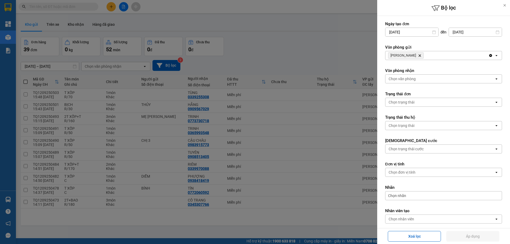
click at [419, 55] on icon "TAM QUAN, close by backspace" at bounding box center [420, 55] width 2 height 2
click at [410, 53] on div "Chọn văn phòng" at bounding box center [402, 55] width 27 height 5
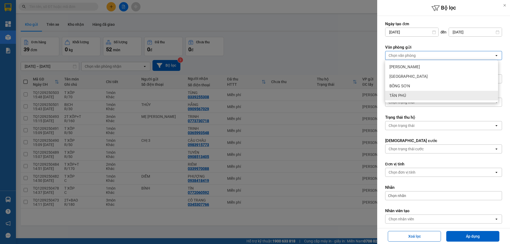
click at [410, 94] on div "TÂN PHÚ" at bounding box center [441, 96] width 113 height 10
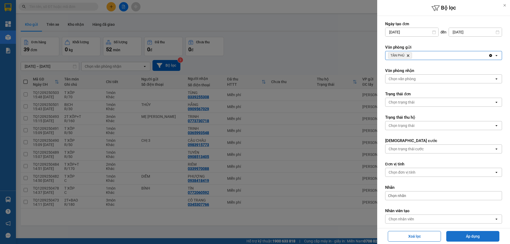
click at [458, 234] on button "Áp dụng" at bounding box center [472, 236] width 53 height 11
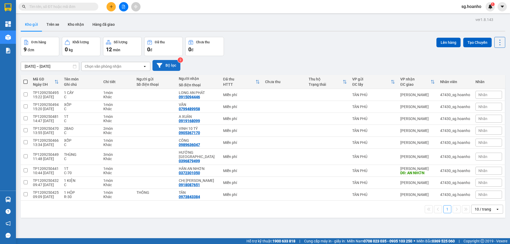
click at [170, 63] on button "Bộ lọc" at bounding box center [166, 65] width 28 height 11
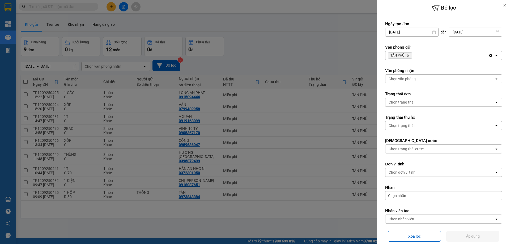
click at [409, 55] on icon "TÂN PHÚ, close by backspace" at bounding box center [408, 55] width 2 height 2
click at [405, 54] on div "Chọn văn phòng" at bounding box center [402, 55] width 27 height 5
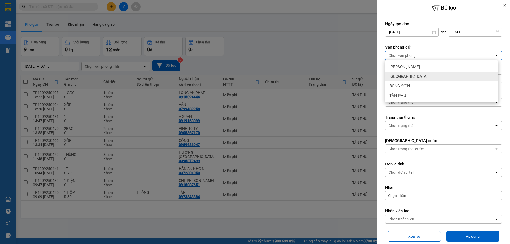
click at [398, 76] on span "[GEOGRAPHIC_DATA]" at bounding box center [408, 76] width 38 height 5
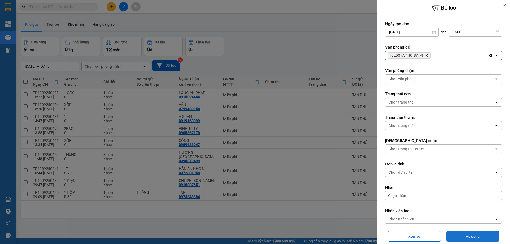
click at [485, 237] on button "Áp dụng" at bounding box center [472, 236] width 53 height 11
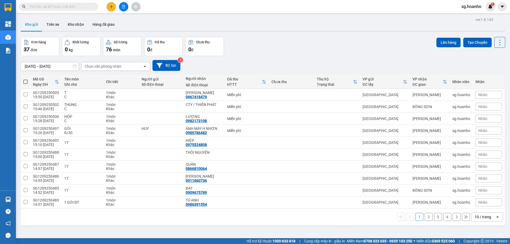
click at [110, 8] on button at bounding box center [110, 6] width 9 height 9
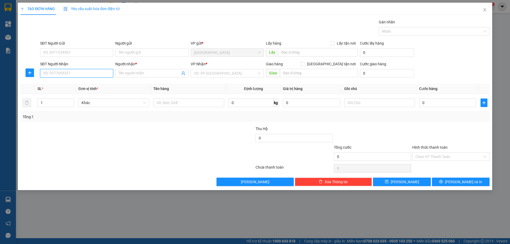
click at [100, 72] on input "SĐT Người Nhận" at bounding box center [76, 73] width 73 height 8
click at [76, 101] on div "0988552251 - THIỀU" at bounding box center [76, 101] width 67 height 6
type input "0988552251"
type input "THIỀU"
type input "0988552251"
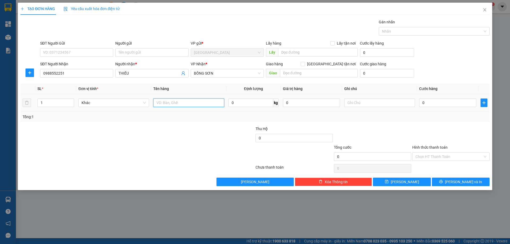
click at [184, 102] on input "text" at bounding box center [188, 103] width 71 height 8
type input "T"
click at [381, 105] on input "text" at bounding box center [379, 103] width 71 height 8
type input "C"
click at [441, 147] on label "Hình thức thanh toán" at bounding box center [429, 147] width 35 height 4
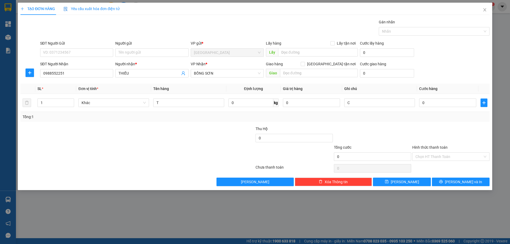
click at [441, 153] on input "Hình thức thanh toán" at bounding box center [448, 157] width 67 height 8
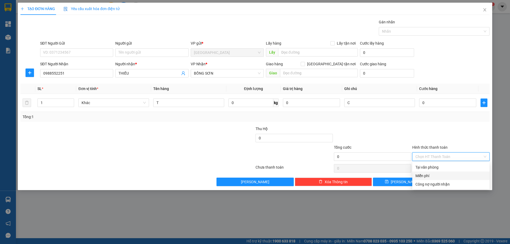
drag, startPoint x: 427, startPoint y: 174, endPoint x: 440, endPoint y: 175, distance: 13.6
click at [428, 174] on div "Miễn phí" at bounding box center [450, 176] width 71 height 6
drag, startPoint x: 445, startPoint y: 179, endPoint x: 432, endPoint y: 179, distance: 12.5
click at [444, 179] on button "[PERSON_NAME] và In" at bounding box center [461, 182] width 58 height 8
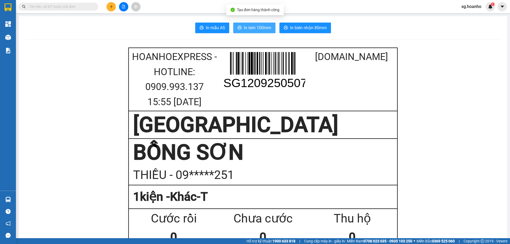
click at [250, 29] on span "In tem 100mm" at bounding box center [257, 27] width 27 height 7
click at [110, 8] on icon "plus" at bounding box center [111, 7] width 4 height 4
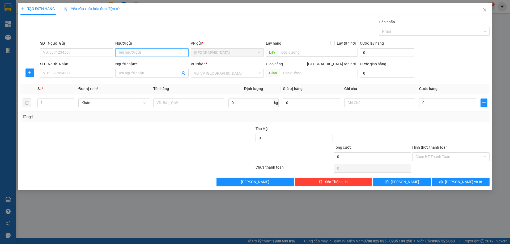
click at [133, 54] on input "Người gửi" at bounding box center [151, 52] width 73 height 8
type input "D"
type input "ĐÌNH ÂN"
click at [90, 72] on input "SĐT Người Nhận" at bounding box center [76, 73] width 73 height 8
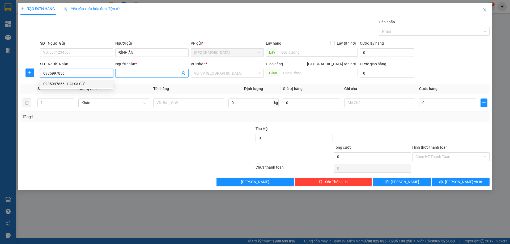
type input "0935997856"
click at [125, 74] on input "Người nhận *" at bounding box center [148, 73] width 61 height 6
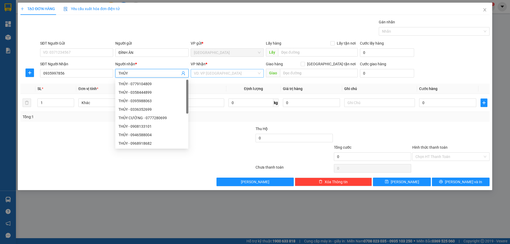
type input "THỦY"
click at [206, 72] on input "search" at bounding box center [225, 73] width 63 height 8
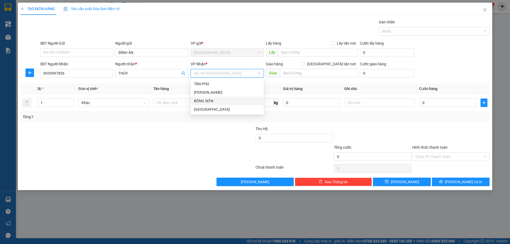
click at [210, 101] on div "BỒNG SƠN" at bounding box center [227, 101] width 67 height 6
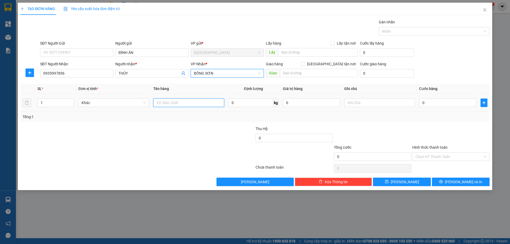
click at [173, 104] on input "text" at bounding box center [188, 103] width 71 height 8
type input "GÓI"
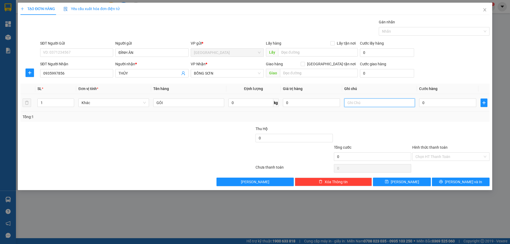
click at [374, 101] on input "text" at bounding box center [379, 103] width 71 height 8
type input "R/30"
click at [430, 147] on label "Hình thức thanh toán" at bounding box center [429, 147] width 35 height 4
click at [430, 153] on input "Hình thức thanh toán" at bounding box center [448, 157] width 67 height 8
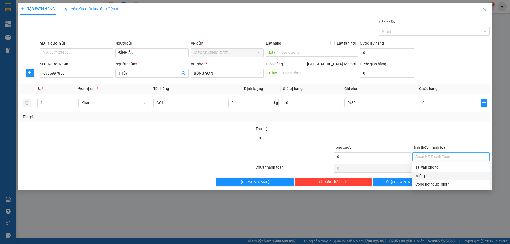
click at [424, 173] on div "Miễn phí" at bounding box center [450, 176] width 71 height 6
click at [444, 186] on button "[PERSON_NAME] và In" at bounding box center [461, 182] width 58 height 8
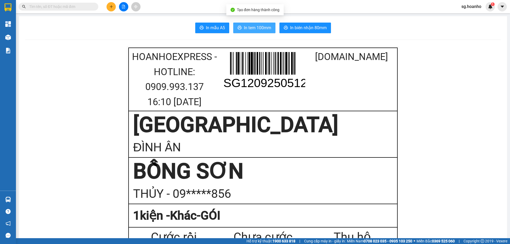
click at [253, 25] on span "In tem 100mm" at bounding box center [257, 27] width 27 height 7
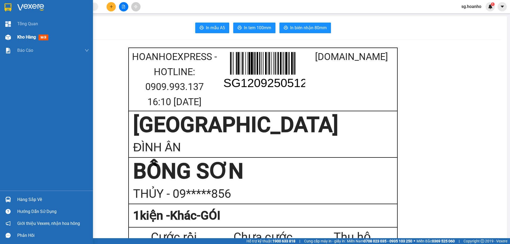
click at [42, 37] on span "mới" at bounding box center [44, 38] width 10 height 6
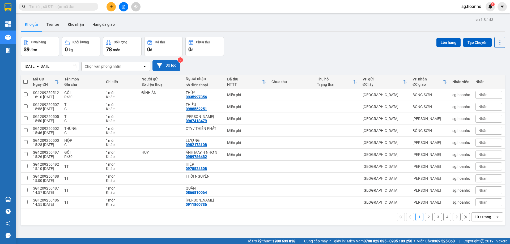
click at [164, 65] on button "Bộ lọc" at bounding box center [166, 65] width 28 height 11
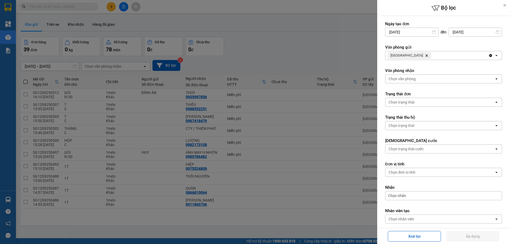
click at [425, 54] on icon "Delete" at bounding box center [426, 55] width 3 height 3
click at [404, 55] on div "Chọn văn phòng" at bounding box center [402, 55] width 27 height 5
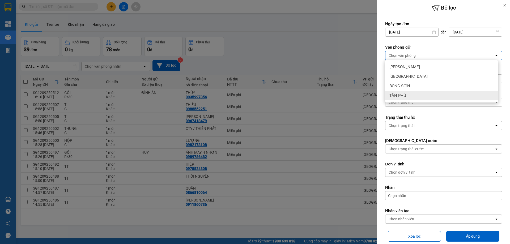
click at [404, 96] on span "TÂN PHÚ" at bounding box center [397, 95] width 17 height 5
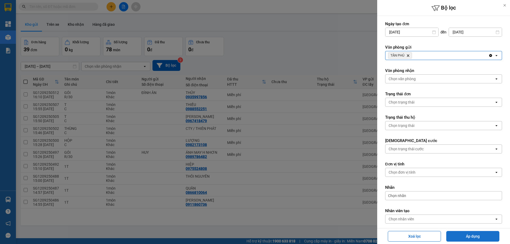
click at [460, 240] on button "Áp dụng" at bounding box center [472, 236] width 53 height 11
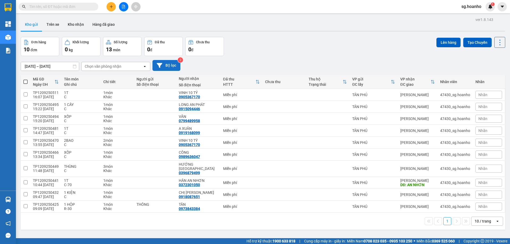
click at [170, 67] on button "Bộ lọc" at bounding box center [166, 65] width 28 height 11
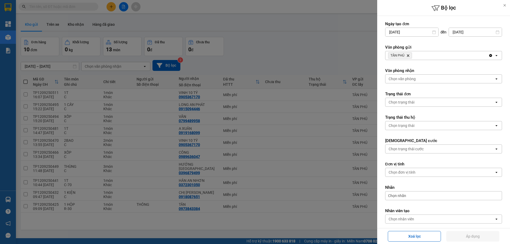
click at [409, 54] on icon "Delete" at bounding box center [407, 55] width 3 height 3
click at [407, 54] on div "Chọn văn phòng" at bounding box center [402, 55] width 27 height 5
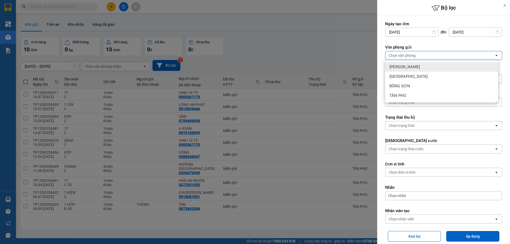
click at [405, 67] on span "[PERSON_NAME]" at bounding box center [404, 66] width 31 height 5
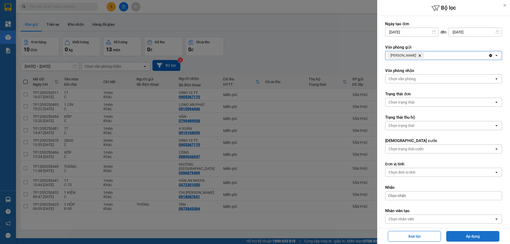
click at [474, 239] on button "Áp dụng" at bounding box center [472, 236] width 53 height 11
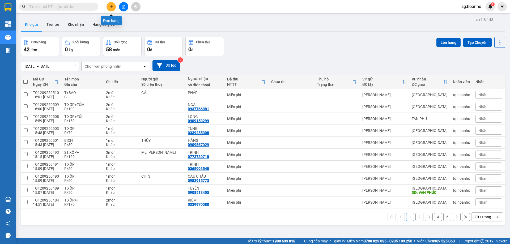
click at [108, 6] on button at bounding box center [110, 6] width 9 height 9
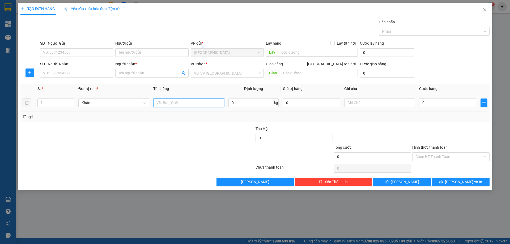
click at [176, 101] on input "text" at bounding box center [188, 103] width 71 height 8
type input "XỐP"
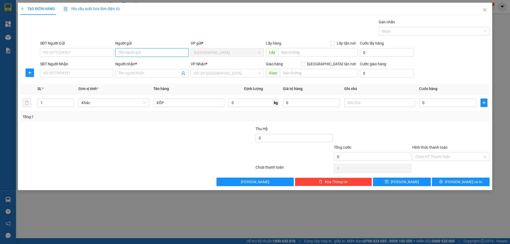
click at [125, 52] on input "Người gửi" at bounding box center [151, 52] width 73 height 8
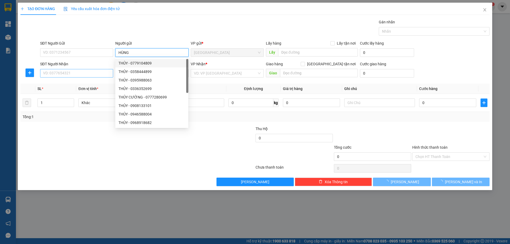
type input "HÙNG"
click at [111, 69] on input "SĐT Người Nhận" at bounding box center [76, 73] width 73 height 8
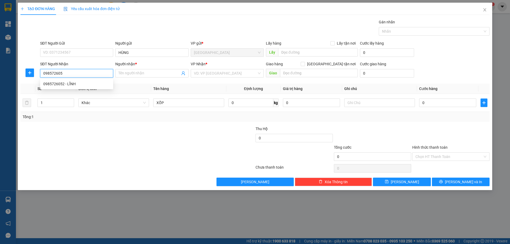
type input "0985726052"
click at [95, 83] on div "0985726052 - LĨNH" at bounding box center [76, 84] width 67 height 6
type input "LĨNH"
type input "0985726052"
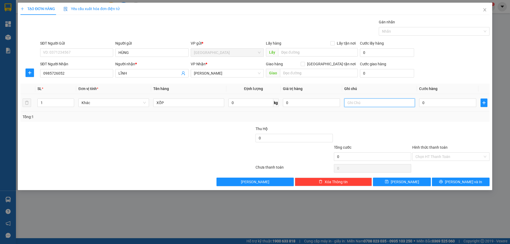
click at [369, 103] on input "text" at bounding box center [379, 103] width 71 height 8
click at [424, 147] on label "Hình thức thanh toán" at bounding box center [429, 147] width 35 height 4
click at [424, 153] on input "Hình thức thanh toán" at bounding box center [448, 157] width 67 height 8
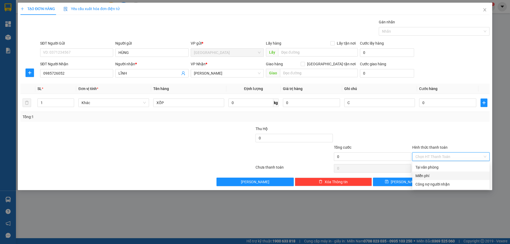
drag, startPoint x: 432, startPoint y: 175, endPoint x: 434, endPoint y: 178, distance: 3.5
click at [433, 175] on div "Miễn phí" at bounding box center [450, 176] width 71 height 6
click at [440, 180] on button "[PERSON_NAME] và In" at bounding box center [461, 182] width 58 height 8
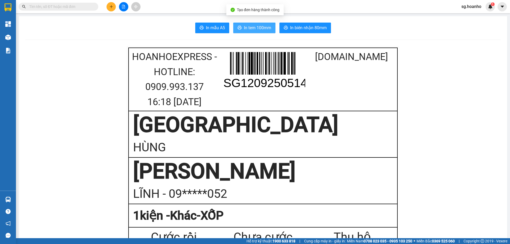
drag, startPoint x: 267, startPoint y: 31, endPoint x: 301, endPoint y: 135, distance: 110.3
click at [267, 32] on button "In tem 100mm" at bounding box center [254, 28] width 42 height 11
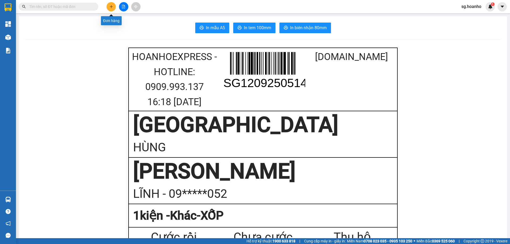
click at [109, 7] on icon "plus" at bounding box center [111, 7] width 4 height 4
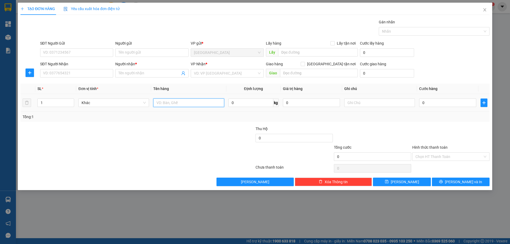
click at [170, 104] on input "text" at bounding box center [188, 103] width 71 height 8
type input "BỊCH"
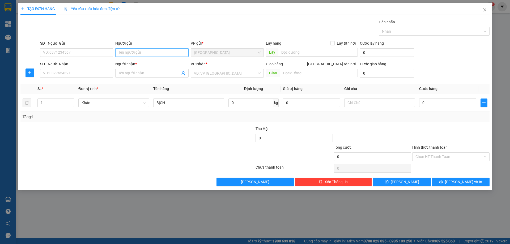
click at [147, 54] on input "Người gửi" at bounding box center [151, 52] width 73 height 8
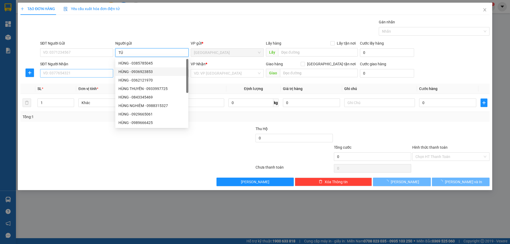
type input "TÚ"
click at [101, 71] on input "SĐT Người Nhận" at bounding box center [76, 73] width 73 height 8
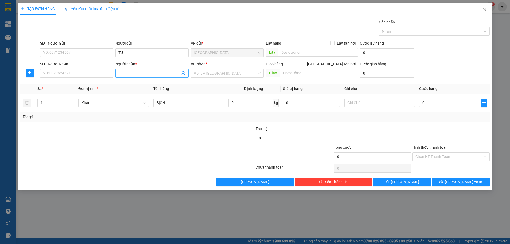
click at [126, 76] on span at bounding box center [151, 73] width 73 height 8
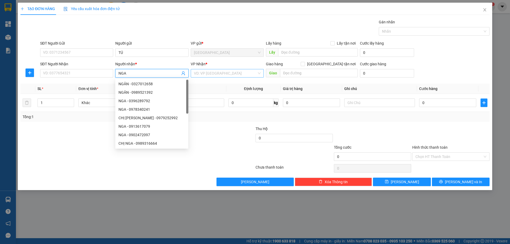
type input "NGA"
click at [209, 70] on input "search" at bounding box center [225, 73] width 63 height 8
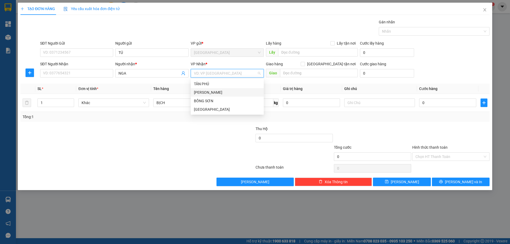
drag, startPoint x: 213, startPoint y: 91, endPoint x: 181, endPoint y: 92, distance: 31.9
click at [211, 92] on div "[PERSON_NAME]" at bounding box center [227, 93] width 67 height 6
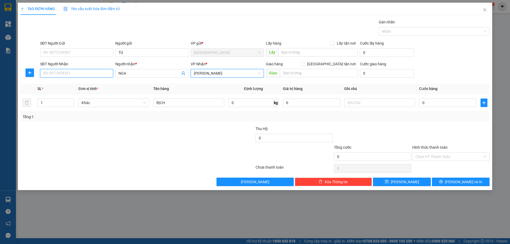
click at [91, 75] on input "SĐT Người Nhận" at bounding box center [76, 73] width 73 height 8
type input "0354871091"
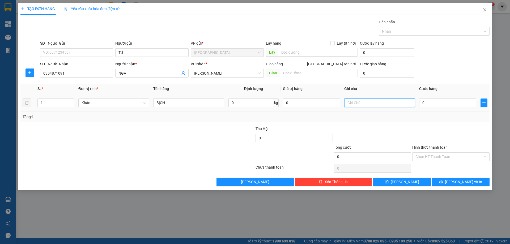
click at [377, 100] on input "text" at bounding box center [379, 103] width 71 height 8
type input "C"
click at [434, 146] on label "Hình thức thanh toán" at bounding box center [429, 147] width 35 height 4
click at [434, 153] on input "Hình thức thanh toán" at bounding box center [448, 157] width 67 height 8
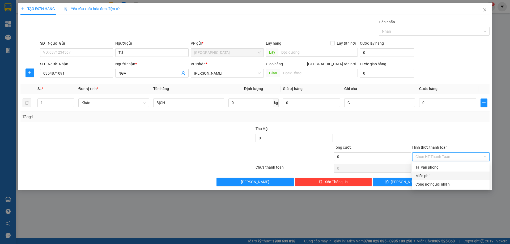
click at [438, 173] on div "Miễn phí" at bounding box center [450, 176] width 71 height 6
click at [461, 183] on span "[PERSON_NAME] và In" at bounding box center [463, 182] width 37 height 6
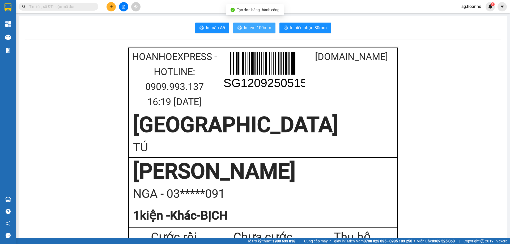
click at [256, 26] on span "In tem 100mm" at bounding box center [257, 27] width 27 height 7
click at [108, 6] on button at bounding box center [110, 6] width 9 height 9
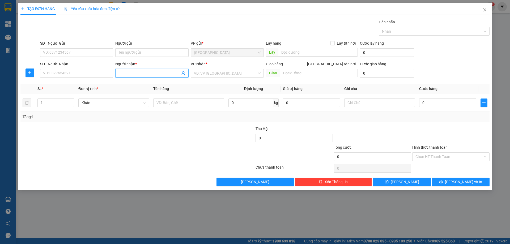
click at [125, 69] on span at bounding box center [151, 73] width 73 height 8
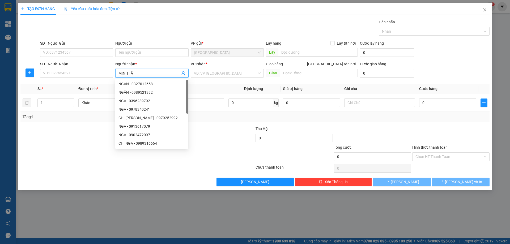
type input "[PERSON_NAME]"
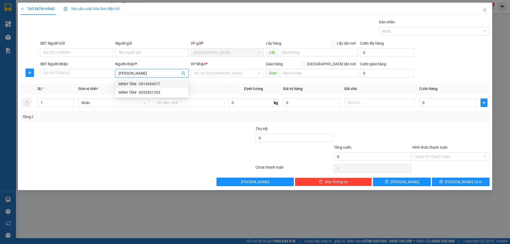
click at [158, 84] on div "MINH TÂM - 0914394377" at bounding box center [151, 84] width 67 height 6
type input "0914394377"
type input "[PERSON_NAME]"
click at [213, 73] on input "search" at bounding box center [225, 73] width 63 height 8
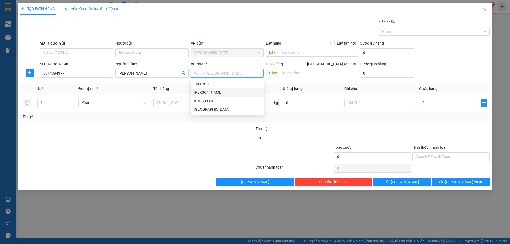
click at [210, 92] on div "[PERSON_NAME]" at bounding box center [227, 93] width 67 height 6
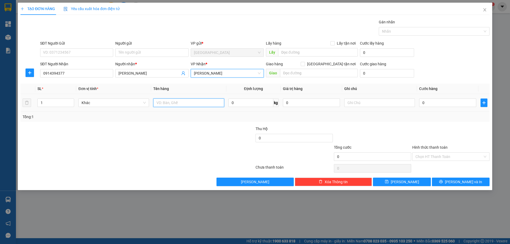
click at [162, 105] on input "text" at bounding box center [188, 103] width 71 height 8
type input "BAO"
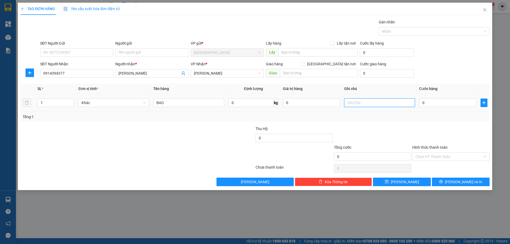
click at [372, 103] on input "text" at bounding box center [379, 103] width 71 height 8
type input "C"
click at [431, 148] on label "Hình thức thanh toán" at bounding box center [429, 147] width 35 height 4
click at [431, 153] on input "Hình thức thanh toán" at bounding box center [448, 157] width 67 height 8
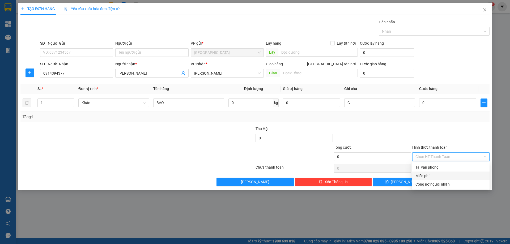
click at [428, 174] on div "Miễn phí" at bounding box center [450, 176] width 71 height 6
click at [437, 181] on button "[PERSON_NAME] và In" at bounding box center [461, 182] width 58 height 8
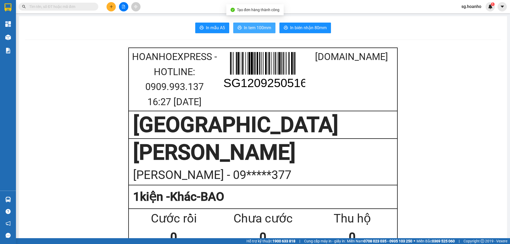
drag, startPoint x: 256, startPoint y: 27, endPoint x: 298, endPoint y: 154, distance: 133.9
click at [257, 30] on span "In tem 100mm" at bounding box center [257, 27] width 27 height 7
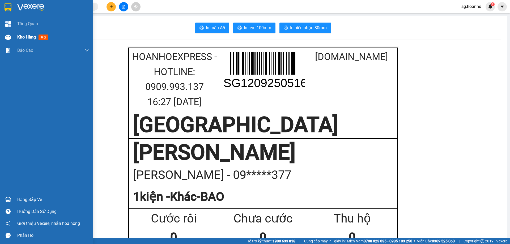
click at [40, 37] on span "mới" at bounding box center [44, 38] width 10 height 6
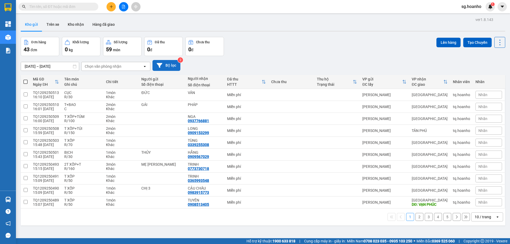
click at [168, 68] on button "Bộ lọc" at bounding box center [166, 65] width 28 height 11
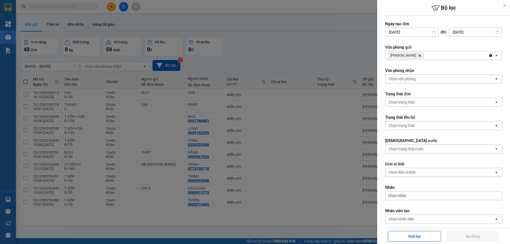
click at [418, 55] on icon "Delete" at bounding box center [419, 55] width 3 height 3
click at [409, 55] on div "Chọn văn phòng" at bounding box center [402, 55] width 27 height 5
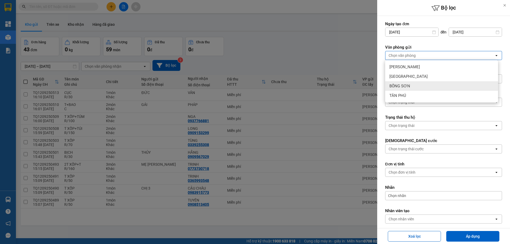
click at [411, 86] on div "BỒNG SƠN" at bounding box center [441, 86] width 113 height 10
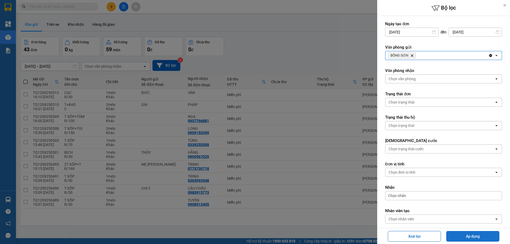
click at [461, 235] on button "Áp dụng" at bounding box center [472, 236] width 53 height 11
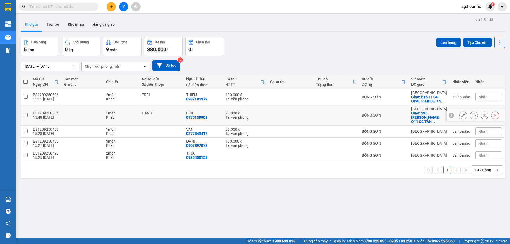
click at [396, 115] on div "BỒNG SƠN" at bounding box center [384, 115] width 44 height 4
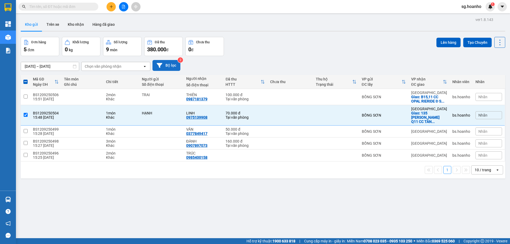
click at [171, 67] on button "Bộ lọc" at bounding box center [166, 65] width 28 height 11
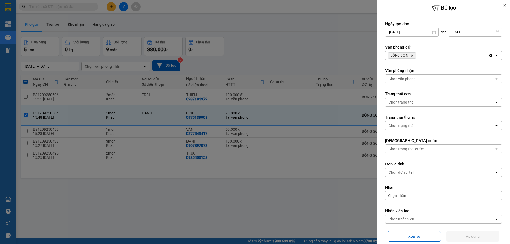
click at [411, 56] on icon "BỒNG SƠN, close by backspace" at bounding box center [412, 55] width 2 height 2
click at [408, 54] on div "Chọn văn phòng" at bounding box center [402, 55] width 27 height 5
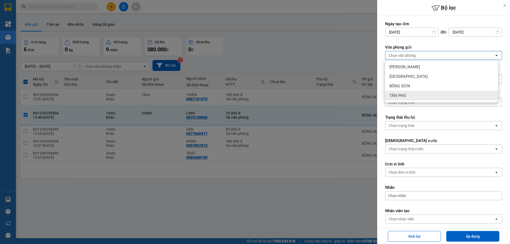
click at [404, 96] on span "TÂN PHÚ" at bounding box center [397, 95] width 17 height 5
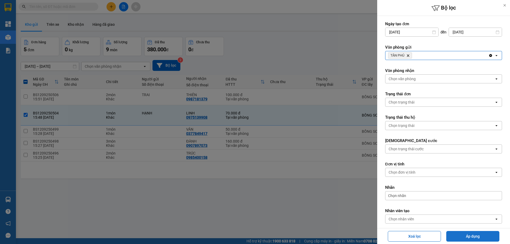
click at [468, 233] on button "Áp dụng" at bounding box center [472, 236] width 53 height 11
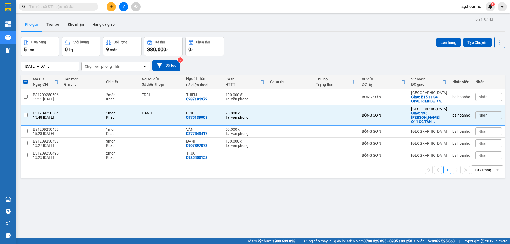
checkbox input "false"
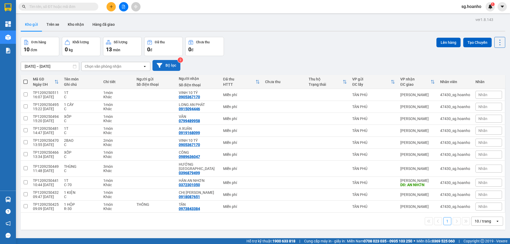
click at [165, 69] on button "Bộ lọc" at bounding box center [166, 65] width 28 height 11
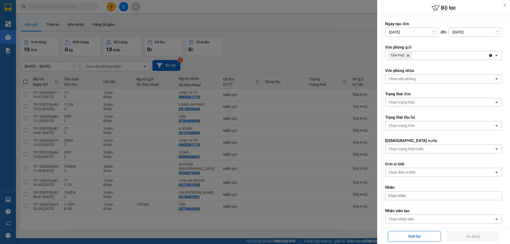
click at [409, 56] on icon "Delete" at bounding box center [407, 55] width 3 height 3
drag, startPoint x: 409, startPoint y: 56, endPoint x: 395, endPoint y: 57, distance: 14.4
click at [397, 54] on div "Chọn văn phòng" at bounding box center [402, 55] width 27 height 5
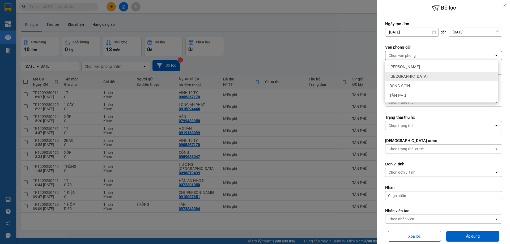
click at [394, 76] on span "[GEOGRAPHIC_DATA]" at bounding box center [408, 76] width 38 height 5
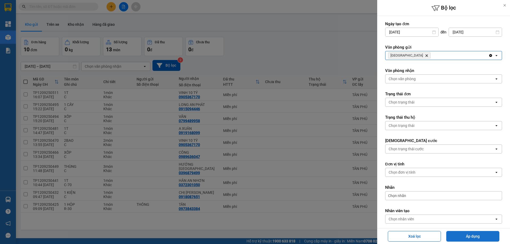
click at [466, 235] on button "Áp dụng" at bounding box center [472, 236] width 53 height 11
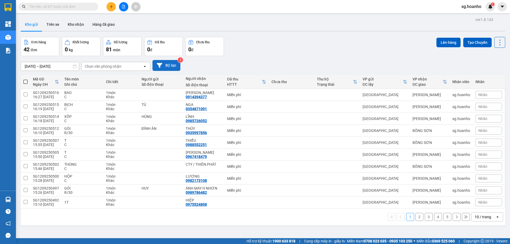
click at [167, 66] on button "Bộ lọc" at bounding box center [166, 65] width 28 height 11
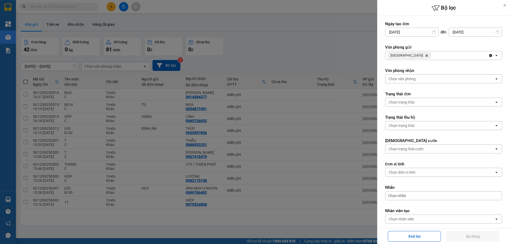
click at [425, 56] on icon "SÀI GÒN, close by backspace" at bounding box center [426, 55] width 2 height 2
click at [405, 54] on div "Chọn văn phòng" at bounding box center [402, 55] width 27 height 5
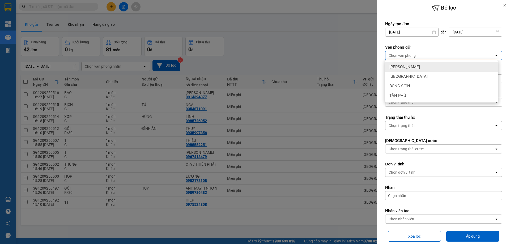
click at [402, 67] on span "[PERSON_NAME]" at bounding box center [404, 66] width 31 height 5
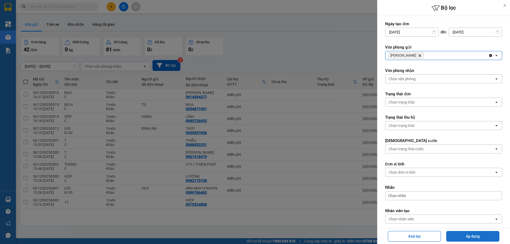
click at [469, 234] on button "Áp dụng" at bounding box center [472, 236] width 53 height 11
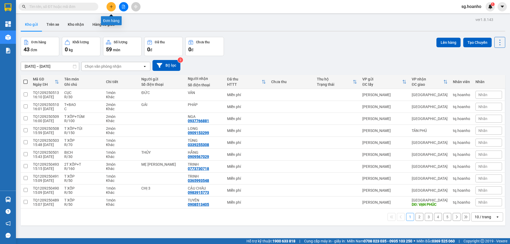
click at [110, 5] on icon "plus" at bounding box center [111, 7] width 4 height 4
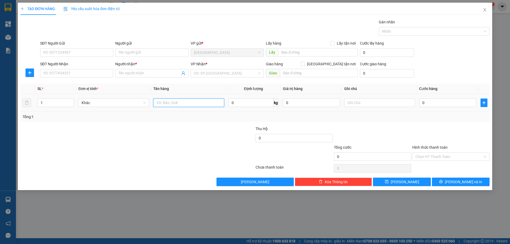
click at [174, 103] on input "text" at bounding box center [188, 103] width 71 height 8
type input "XÓP"
click at [197, 75] on input "search" at bounding box center [225, 73] width 63 height 8
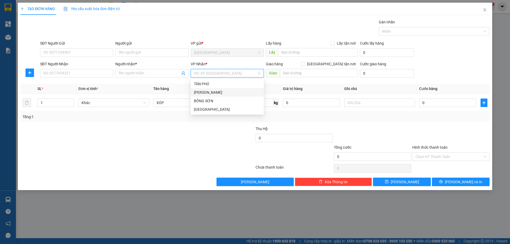
click at [206, 95] on div "[PERSON_NAME]" at bounding box center [227, 93] width 67 height 6
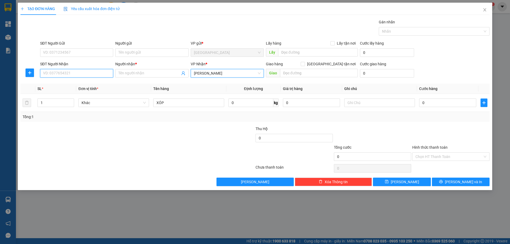
click at [83, 75] on input "SĐT Người Nhận" at bounding box center [76, 73] width 73 height 8
type input "0364777149"
click at [99, 82] on div "0364777149 - [PERSON_NAME]" at bounding box center [76, 84] width 67 height 6
type input "[PERSON_NAME]"
type input "0364777149"
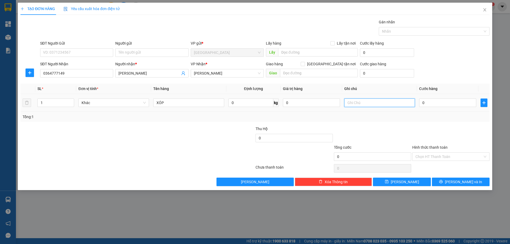
click at [354, 101] on input "text" at bounding box center [379, 103] width 71 height 8
type input "C"
click at [432, 147] on label "Hình thức thanh toán" at bounding box center [429, 147] width 35 height 4
click at [432, 153] on input "Hình thức thanh toán" at bounding box center [448, 157] width 67 height 8
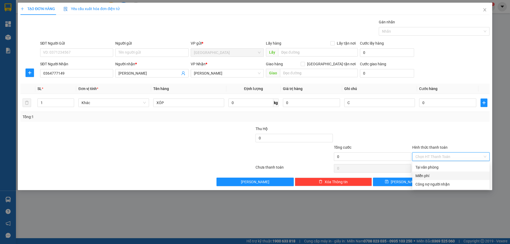
click at [426, 175] on div "Miễn phí" at bounding box center [450, 176] width 71 height 6
click at [445, 182] on button "[PERSON_NAME] và In" at bounding box center [461, 182] width 58 height 8
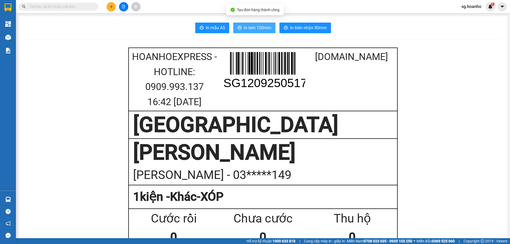
click at [250, 28] on span "In tem 100mm" at bounding box center [257, 27] width 27 height 7
click at [109, 7] on icon "plus" at bounding box center [111, 7] width 4 height 4
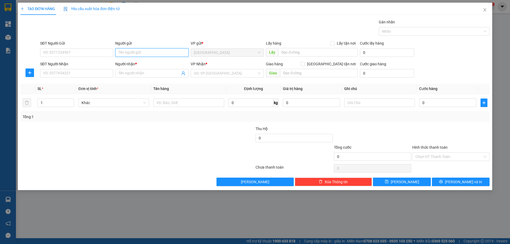
click at [127, 55] on input "Người gửi" at bounding box center [151, 52] width 73 height 8
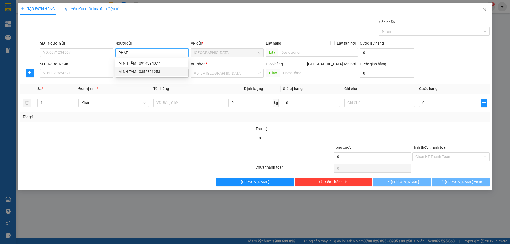
type input "PHÁT"
drag, startPoint x: 109, startPoint y: 67, endPoint x: 104, endPoint y: 69, distance: 4.8
click at [107, 67] on div "SĐT Người Nhận" at bounding box center [76, 65] width 73 height 8
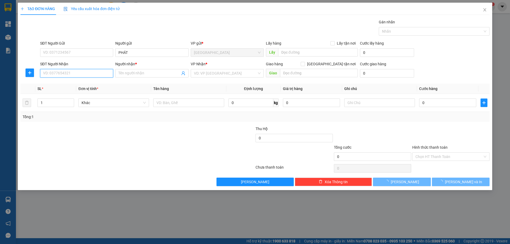
click at [108, 74] on input "SĐT Người Nhận" at bounding box center [76, 73] width 73 height 8
click at [121, 72] on input "Người nhận *" at bounding box center [148, 73] width 61 height 6
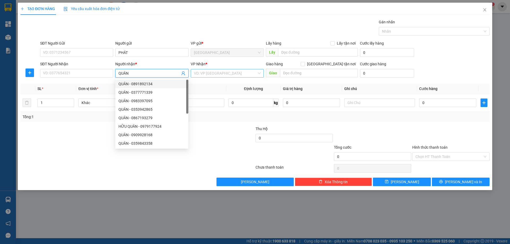
type input "QUÂN"
drag, startPoint x: 209, startPoint y: 72, endPoint x: 212, endPoint y: 82, distance: 10.5
click at [208, 72] on input "search" at bounding box center [225, 73] width 63 height 8
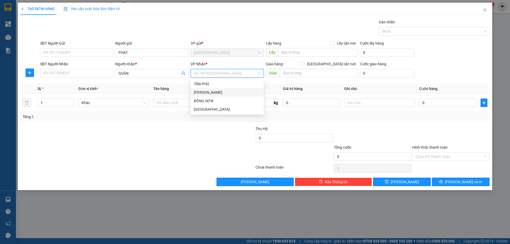
drag, startPoint x: 211, startPoint y: 92, endPoint x: 186, endPoint y: 100, distance: 26.0
click at [210, 92] on div "[PERSON_NAME]" at bounding box center [227, 93] width 67 height 6
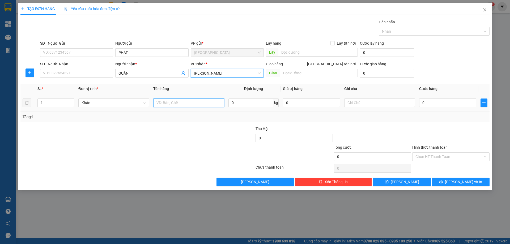
click at [181, 104] on input "text" at bounding box center [188, 103] width 71 height 8
type input "CỤC ĐEN"
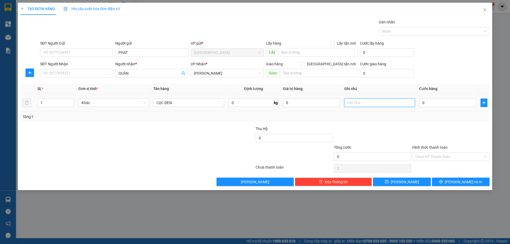
click at [363, 100] on input "text" at bounding box center [379, 103] width 71 height 8
type input "C"
click at [423, 148] on label "Hình thức thanh toán" at bounding box center [429, 147] width 35 height 4
click at [423, 153] on input "Hình thức thanh toán" at bounding box center [448, 157] width 67 height 8
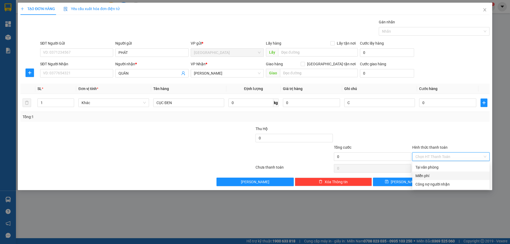
click at [430, 176] on div "Miễn phí" at bounding box center [450, 176] width 71 height 6
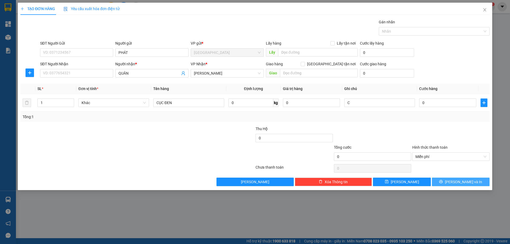
click at [436, 180] on button "[PERSON_NAME] và In" at bounding box center [461, 182] width 58 height 8
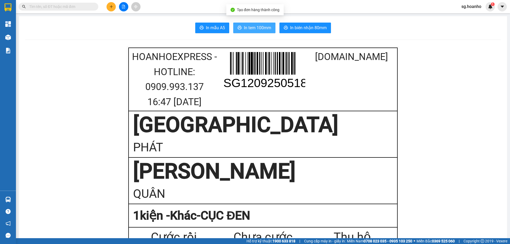
click at [248, 26] on span "In tem 100mm" at bounding box center [257, 27] width 27 height 7
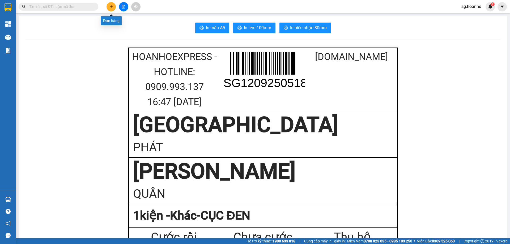
click at [112, 5] on button at bounding box center [110, 6] width 9 height 9
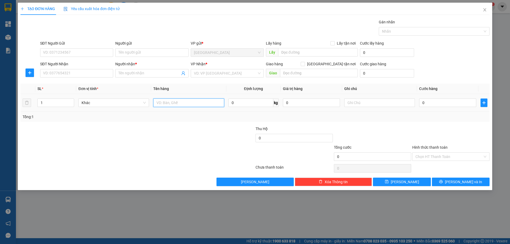
click at [180, 104] on input "text" at bounding box center [188, 103] width 71 height 8
type input "BT"
click at [217, 72] on input "search" at bounding box center [225, 73] width 63 height 8
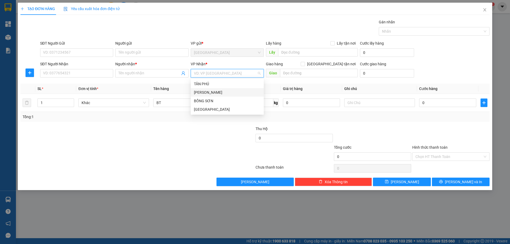
click at [219, 93] on div "[PERSON_NAME]" at bounding box center [227, 93] width 67 height 6
click at [210, 92] on div "[PERSON_NAME]" at bounding box center [227, 93] width 67 height 6
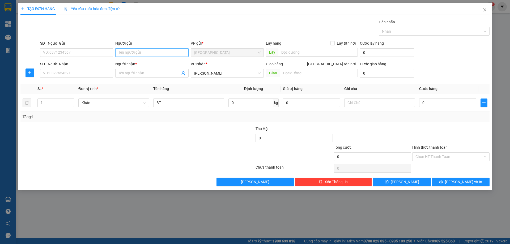
click at [126, 55] on input "Người gửi" at bounding box center [151, 52] width 73 height 8
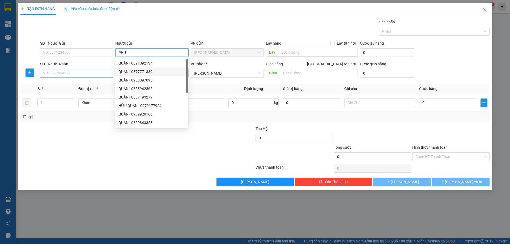
type input "PHÚ"
click at [102, 72] on input "SĐT Người Nhận" at bounding box center [76, 73] width 73 height 8
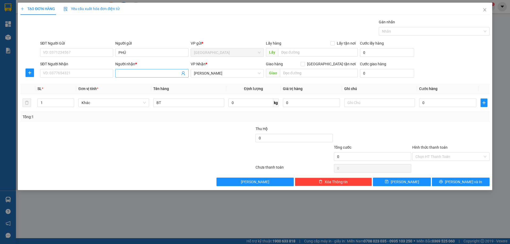
click at [125, 74] on input "Người nhận *" at bounding box center [148, 73] width 61 height 6
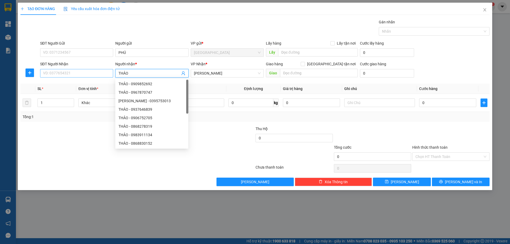
type input "THẢO"
click at [97, 70] on input "SĐT Người Nhận" at bounding box center [76, 73] width 73 height 8
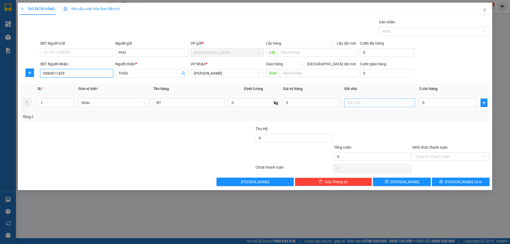
type input "0984011429"
click at [367, 105] on input "text" at bounding box center [379, 103] width 71 height 8
type input "H"
click at [350, 104] on input "R30" at bounding box center [379, 103] width 71 height 8
type input "R/30"
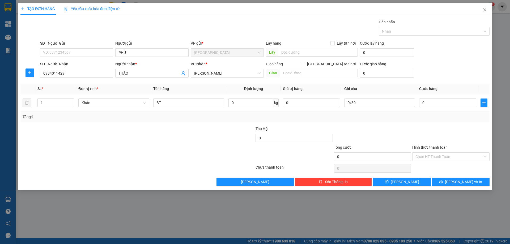
click at [437, 147] on label "Hình thức thanh toán" at bounding box center [429, 147] width 35 height 4
click at [437, 153] on input "Hình thức thanh toán" at bounding box center [448, 157] width 67 height 8
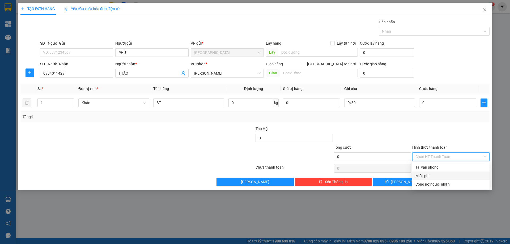
click at [436, 175] on div "Miễn phí" at bounding box center [450, 176] width 71 height 6
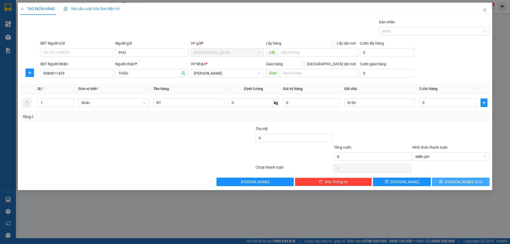
click at [440, 182] on button "[PERSON_NAME] và In" at bounding box center [461, 182] width 58 height 8
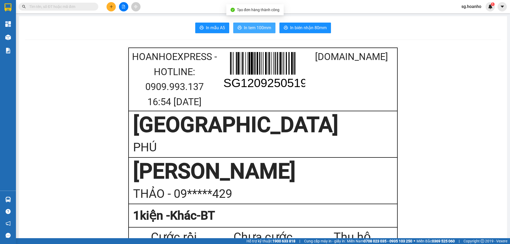
click at [262, 25] on span "In tem 100mm" at bounding box center [257, 27] width 27 height 7
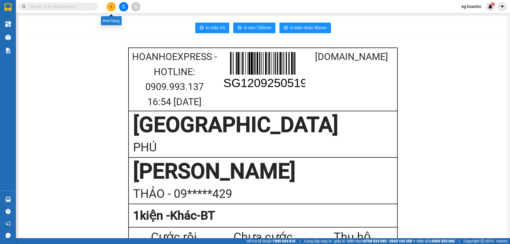
click at [113, 7] on button at bounding box center [110, 6] width 9 height 9
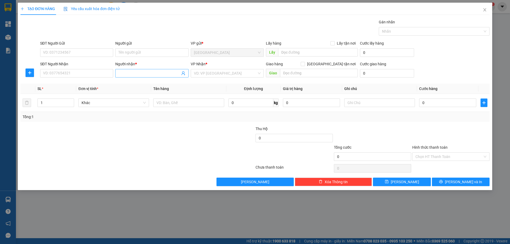
click at [125, 73] on input "Người nhận *" at bounding box center [148, 73] width 61 height 6
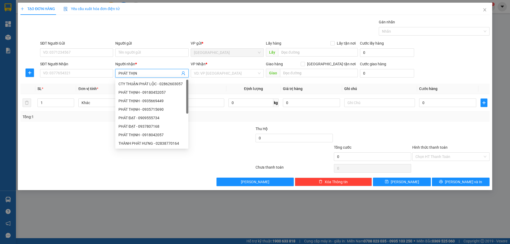
type input "PHÁT THỊNH"
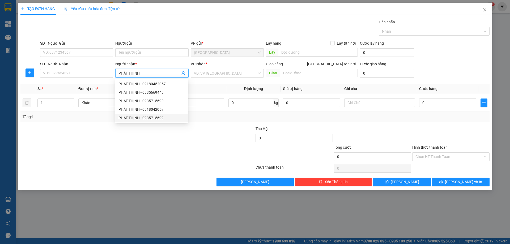
click at [155, 120] on div "PHÁT THỊNH - 0935715699" at bounding box center [151, 118] width 67 height 6
type input "0935715699"
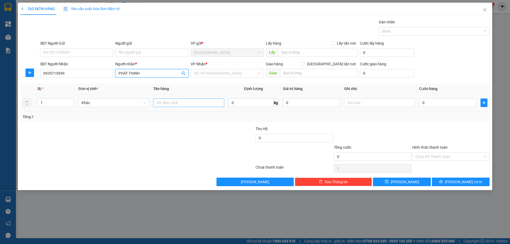
type input "PHÁT THỊNH"
click at [208, 104] on input "text" at bounding box center [188, 103] width 71 height 8
type input "HỘP"
click at [347, 104] on input "text" at bounding box center [379, 103] width 71 height 8
type input "C"
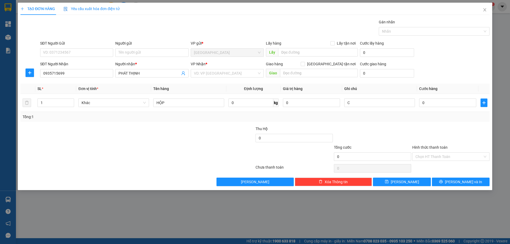
click at [423, 148] on label "Hình thức thanh toán" at bounding box center [429, 147] width 35 height 4
click at [423, 153] on input "Hình thức thanh toán" at bounding box center [448, 157] width 67 height 8
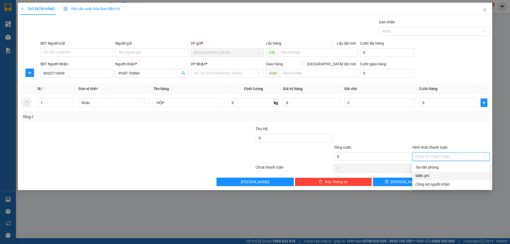
click at [428, 175] on div "Miễn phí" at bounding box center [450, 176] width 71 height 6
click at [443, 180] on icon "printer" at bounding box center [441, 182] width 4 height 4
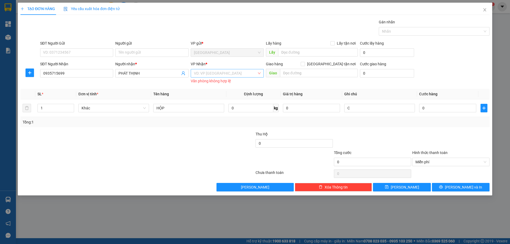
click at [217, 74] on input "search" at bounding box center [225, 73] width 63 height 8
drag, startPoint x: 213, startPoint y: 96, endPoint x: 231, endPoint y: 109, distance: 22.2
click at [214, 96] on div "[PERSON_NAME]" at bounding box center [227, 92] width 73 height 8
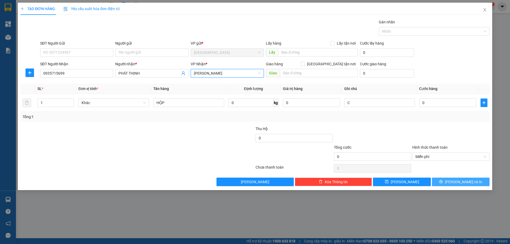
click at [453, 185] on button "[PERSON_NAME] và In" at bounding box center [461, 182] width 58 height 8
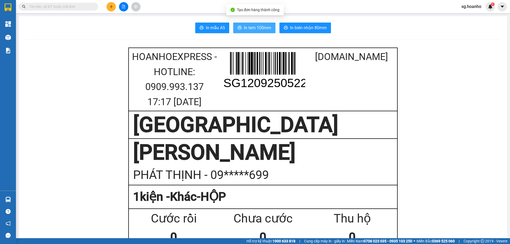
click at [245, 30] on span "In tem 100mm" at bounding box center [257, 27] width 27 height 7
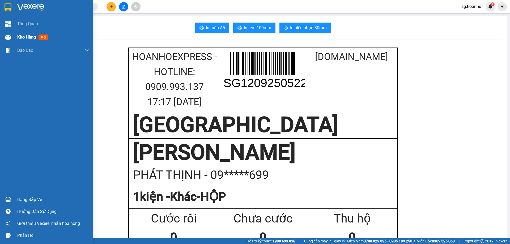
click at [42, 39] on span "mới" at bounding box center [44, 38] width 10 height 6
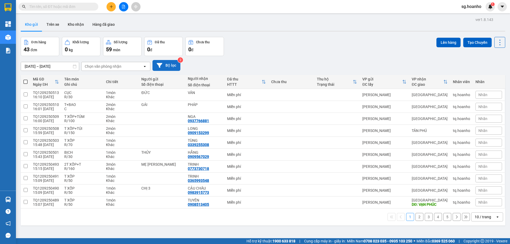
click at [172, 67] on button "Bộ lọc" at bounding box center [166, 65] width 28 height 11
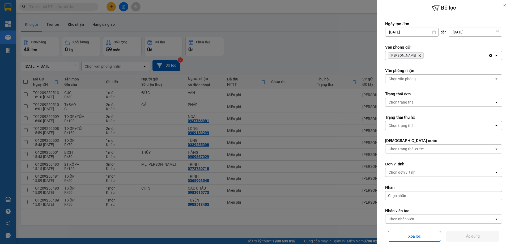
click at [419, 55] on icon "TAM QUAN, close by backspace" at bounding box center [420, 55] width 2 height 2
click at [408, 56] on div "Chọn văn phòng" at bounding box center [402, 55] width 27 height 5
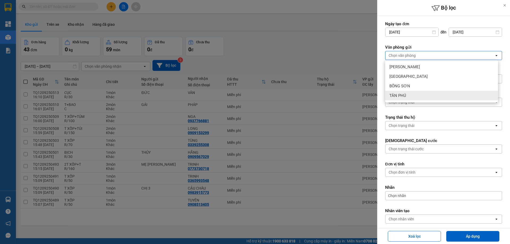
click at [409, 95] on div "TÂN PHÚ" at bounding box center [441, 96] width 113 height 10
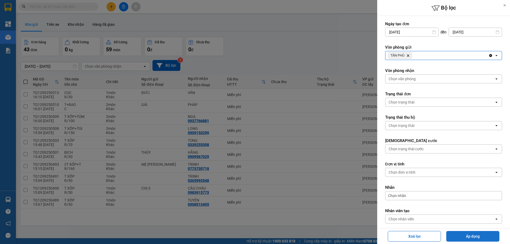
click at [456, 235] on button "Áp dụng" at bounding box center [472, 236] width 53 height 11
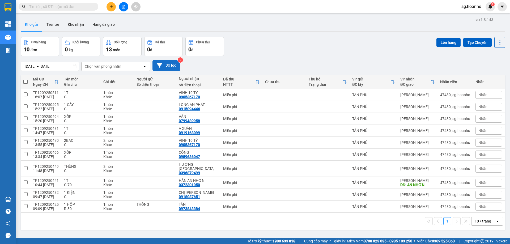
click at [177, 65] on button "Bộ lọc" at bounding box center [166, 65] width 28 height 11
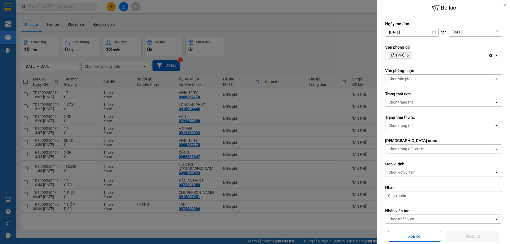
click at [408, 56] on icon "Delete" at bounding box center [407, 55] width 3 height 3
click at [402, 55] on div "Chọn văn phòng" at bounding box center [402, 55] width 27 height 5
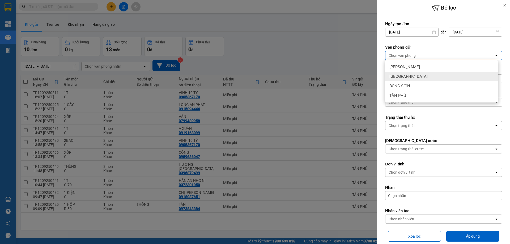
click at [405, 76] on div "[GEOGRAPHIC_DATA]" at bounding box center [441, 77] width 113 height 10
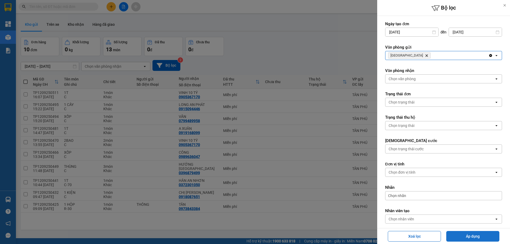
click at [472, 232] on button "Áp dụng" at bounding box center [472, 236] width 53 height 11
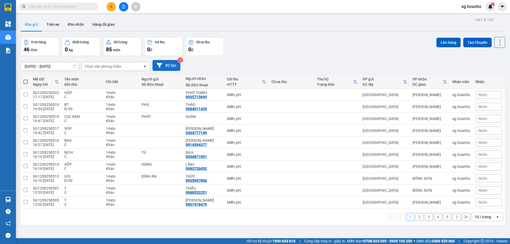
click at [164, 66] on button "Bộ lọc" at bounding box center [166, 65] width 28 height 11
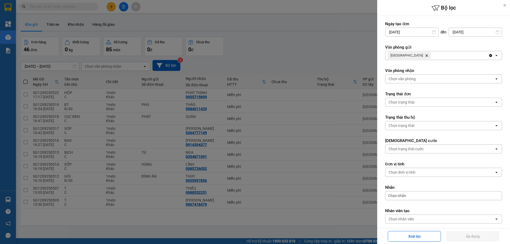
click at [425, 56] on icon "Delete" at bounding box center [426, 55] width 3 height 3
click at [400, 53] on div "Chọn văn phòng" at bounding box center [402, 55] width 27 height 5
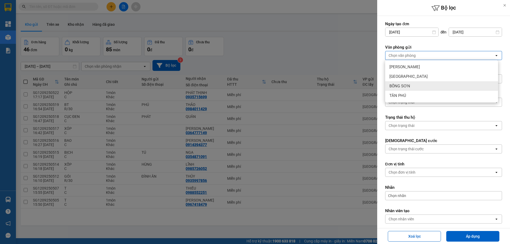
click at [404, 85] on span "BỒNG SƠN" at bounding box center [399, 85] width 21 height 5
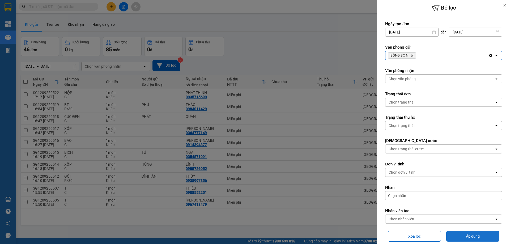
click at [456, 237] on button "Áp dụng" at bounding box center [472, 236] width 53 height 11
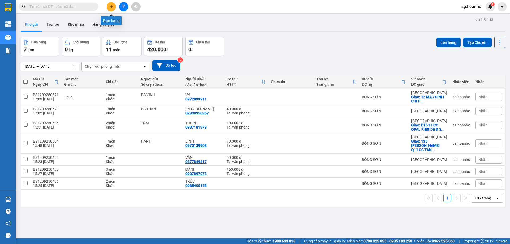
click at [114, 8] on button at bounding box center [110, 6] width 9 height 9
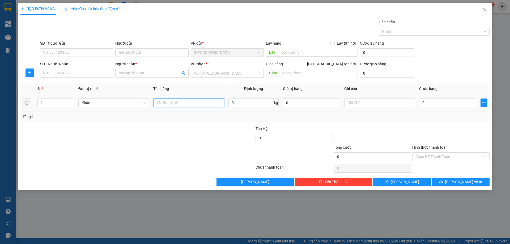
click at [181, 102] on input "text" at bounding box center [188, 103] width 71 height 8
type input "THÙNG"
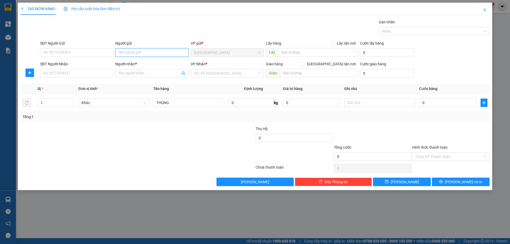
click at [147, 51] on input "Người gửi" at bounding box center [151, 52] width 73 height 8
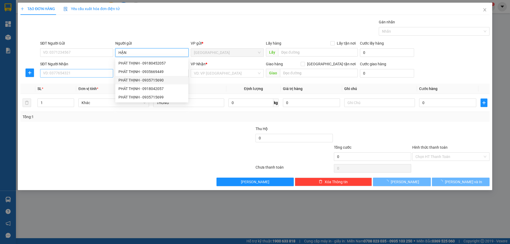
type input "HẬN"
click at [88, 73] on input "SĐT Người Nhận" at bounding box center [76, 73] width 73 height 8
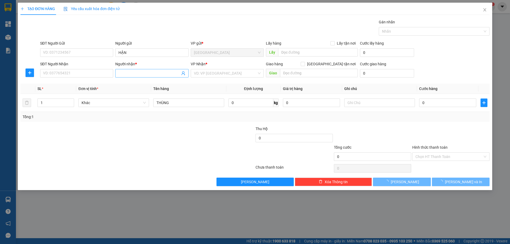
click at [130, 74] on input "Người nhận *" at bounding box center [148, 73] width 61 height 6
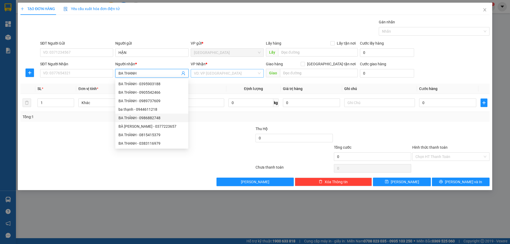
type input "BA THANH"
click at [208, 75] on input "search" at bounding box center [225, 73] width 63 height 8
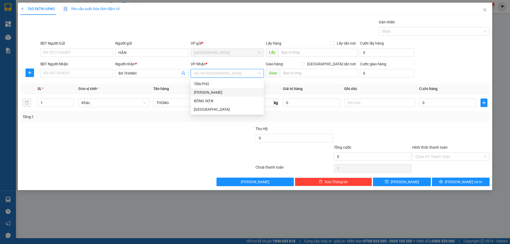
drag, startPoint x: 216, startPoint y: 92, endPoint x: 106, endPoint y: 87, distance: 110.1
click at [207, 96] on div "[PERSON_NAME]" at bounding box center [227, 92] width 73 height 8
click at [80, 66] on div "SĐT Người Nhận" at bounding box center [76, 64] width 73 height 6
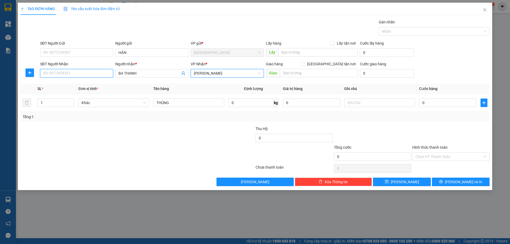
click at [80, 69] on input "SĐT Người Nhận" at bounding box center [76, 73] width 73 height 8
click at [86, 72] on input "SĐT Người Nhận" at bounding box center [76, 73] width 73 height 8
click at [107, 83] on div "0383116979 - [GEOGRAPHIC_DATA]" at bounding box center [76, 84] width 67 height 6
type input "0383116979"
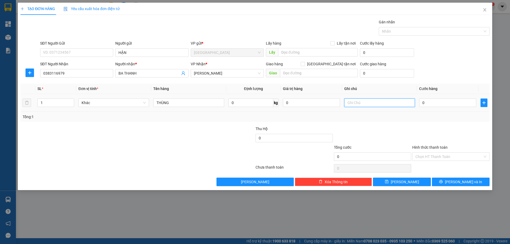
click at [375, 102] on input "text" at bounding box center [379, 103] width 71 height 8
type input "R/40"
click at [429, 145] on label "Hình thức thanh toán" at bounding box center [429, 147] width 35 height 4
click at [429, 153] on input "Hình thức thanh toán" at bounding box center [448, 157] width 67 height 8
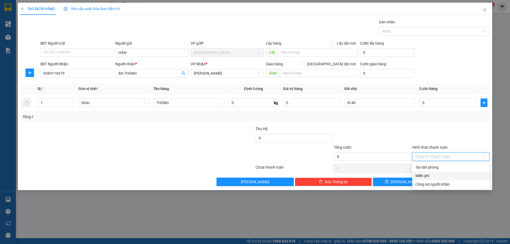
click at [432, 176] on div "Miễn phí" at bounding box center [450, 176] width 71 height 6
click at [447, 181] on button "[PERSON_NAME] và In" at bounding box center [461, 182] width 58 height 8
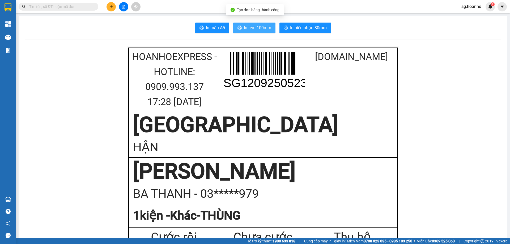
click at [257, 31] on span "In tem 100mm" at bounding box center [257, 27] width 27 height 7
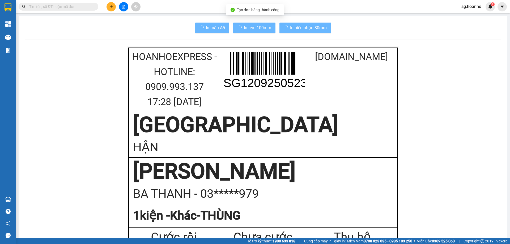
click at [112, 5] on icon "plus" at bounding box center [111, 7] width 4 height 4
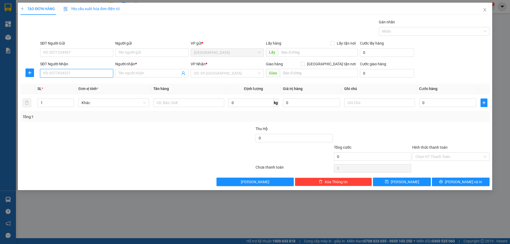
click at [99, 74] on input "SĐT Người Nhận" at bounding box center [76, 73] width 73 height 8
click at [71, 86] on div "0914312935 - BS TUẤN" at bounding box center [76, 84] width 67 height 6
type input "0914312935"
type input "BS TUẤN"
type input "0914312935"
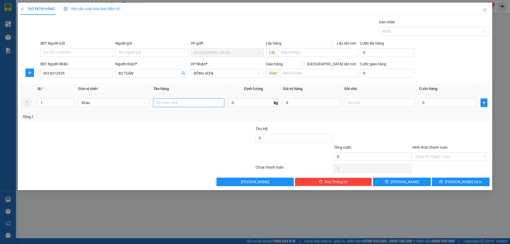
click at [196, 104] on input "text" at bounding box center [188, 103] width 71 height 8
type input "HỘP"
click at [361, 105] on div at bounding box center [379, 102] width 71 height 11
click at [361, 105] on input "text" at bounding box center [379, 103] width 71 height 8
type input "R"
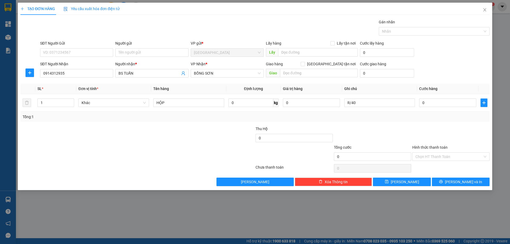
click at [421, 149] on label "Hình thức thanh toán" at bounding box center [429, 147] width 35 height 4
click at [421, 153] on input "Hình thức thanh toán" at bounding box center [448, 157] width 67 height 8
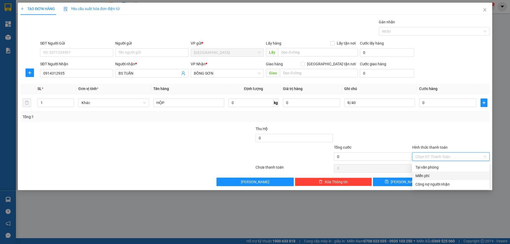
click at [435, 176] on div "Miễn phí" at bounding box center [450, 176] width 71 height 6
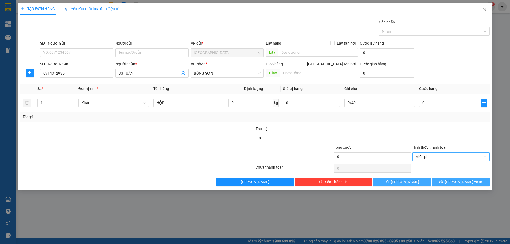
drag, startPoint x: 441, startPoint y: 180, endPoint x: 402, endPoint y: 180, distance: 39.8
click at [441, 180] on button "[PERSON_NAME] và In" at bounding box center [461, 182] width 58 height 8
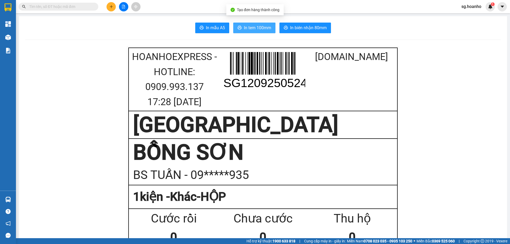
click at [254, 29] on span "In tem 100mm" at bounding box center [257, 27] width 27 height 7
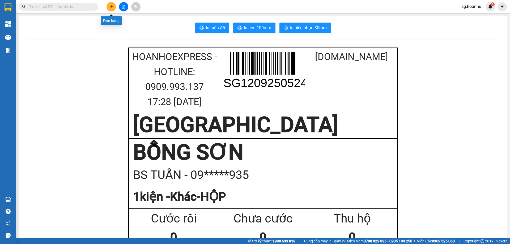
click at [112, 5] on icon "plus" at bounding box center [111, 7] width 4 height 4
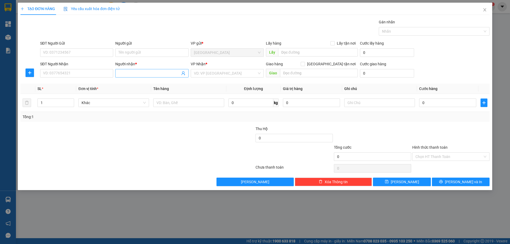
click at [119, 74] on input "Người nhận *" at bounding box center [148, 73] width 61 height 6
type input "CTY/ THIÊN PHÁT"
click at [163, 86] on div "CTY/ THIÊN PHÁT - 0963198909" at bounding box center [151, 84] width 67 height 6
type input "0963198909"
type input "CTY/ THIÊN PHÁT"
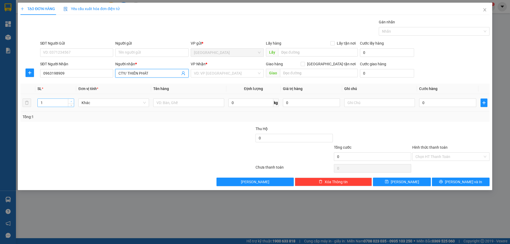
click at [73, 100] on span "Increase Value" at bounding box center [71, 101] width 6 height 5
click at [73, 100] on span "up" at bounding box center [71, 101] width 3 height 3
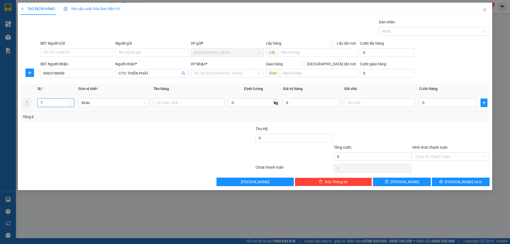
click at [73, 100] on span "up" at bounding box center [71, 101] width 3 height 3
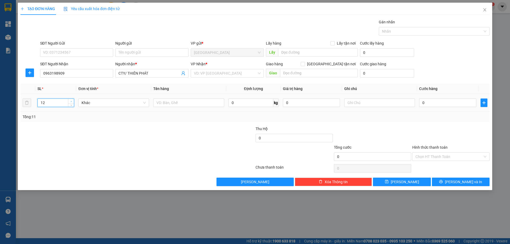
click at [73, 100] on span "up" at bounding box center [71, 101] width 3 height 3
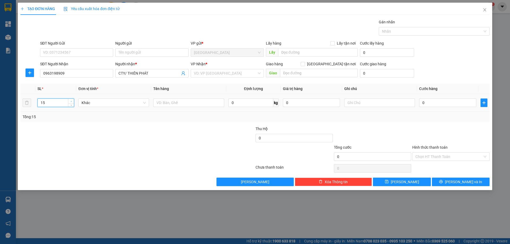
click at [73, 100] on span "up" at bounding box center [71, 101] width 3 height 3
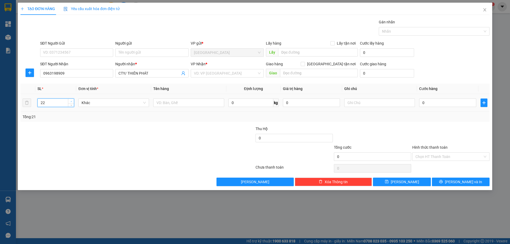
click at [73, 100] on span "up" at bounding box center [71, 101] width 3 height 3
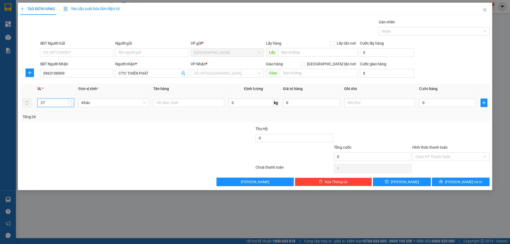
click at [73, 100] on span "up" at bounding box center [71, 101] width 3 height 3
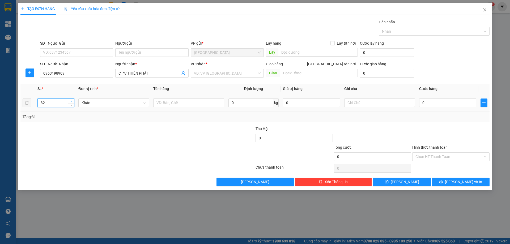
click at [73, 100] on span "up" at bounding box center [71, 101] width 3 height 3
type input "33"
click at [73, 100] on span "up" at bounding box center [71, 101] width 3 height 3
click at [206, 103] on input "text" at bounding box center [188, 103] width 71 height 8
click at [224, 70] on div "VD: VP [GEOGRAPHIC_DATA]" at bounding box center [227, 73] width 73 height 8
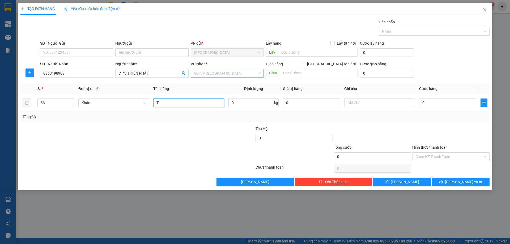
type input "T"
click at [211, 100] on div "BỒNG SƠN" at bounding box center [227, 101] width 67 height 6
click at [364, 103] on input "text" at bounding box center [379, 103] width 71 height 8
type input "C"
click at [432, 146] on label "Hình thức thanh toán" at bounding box center [429, 147] width 35 height 4
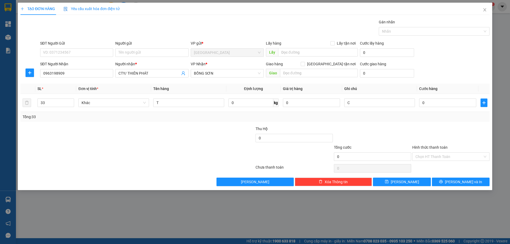
click at [432, 153] on input "Hình thức thanh toán" at bounding box center [448, 157] width 67 height 8
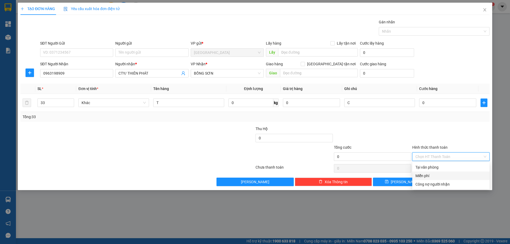
click at [436, 173] on div "Miễn phí" at bounding box center [450, 176] width 71 height 6
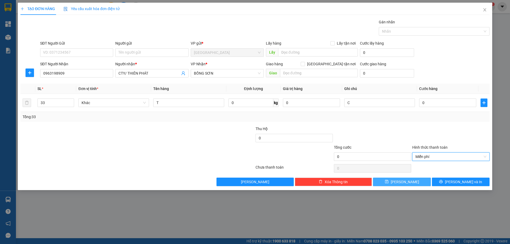
click at [410, 182] on button "[PERSON_NAME]" at bounding box center [402, 182] width 58 height 8
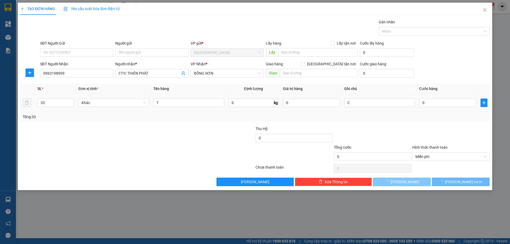
type input "1"
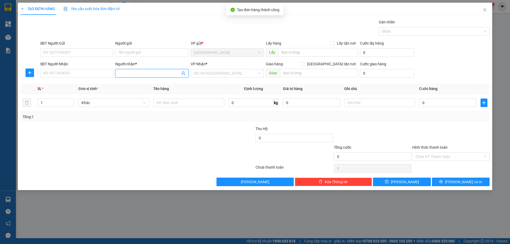
click at [130, 73] on input "Người nhận *" at bounding box center [148, 73] width 61 height 6
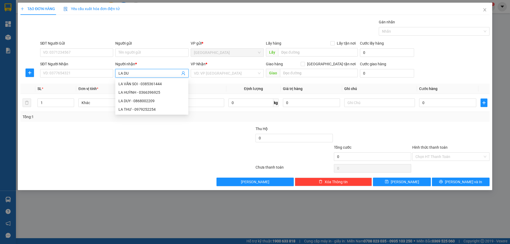
type input "LA DUY"
drag, startPoint x: 165, startPoint y: 82, endPoint x: 170, endPoint y: 82, distance: 5.6
click at [165, 82] on div "LA DUY - 0868002209" at bounding box center [151, 84] width 67 height 6
type input "0868002209"
type input "LA DUY"
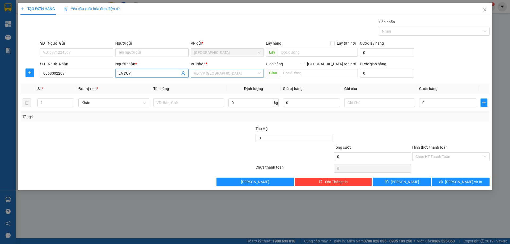
click at [216, 73] on input "search" at bounding box center [225, 73] width 63 height 8
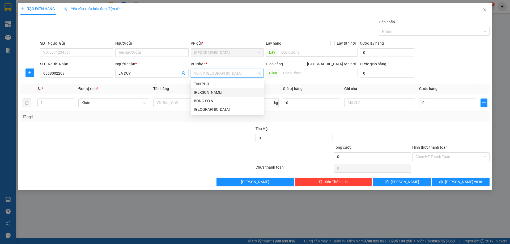
click at [201, 91] on div "[PERSON_NAME]" at bounding box center [227, 93] width 67 height 6
click at [69, 101] on span "Increase Value" at bounding box center [71, 101] width 6 height 5
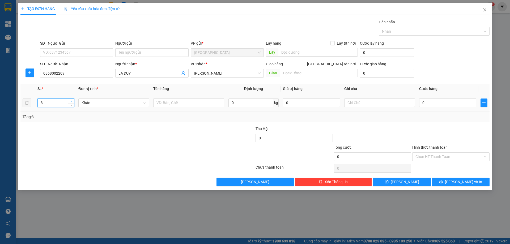
click at [69, 101] on span "Increase Value" at bounding box center [71, 101] width 6 height 5
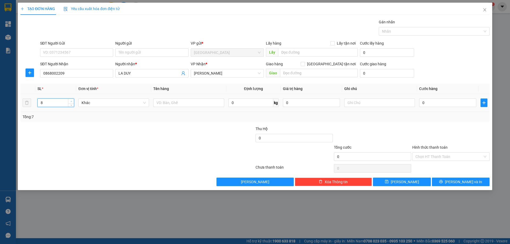
click at [69, 101] on span "Increase Value" at bounding box center [71, 101] width 6 height 5
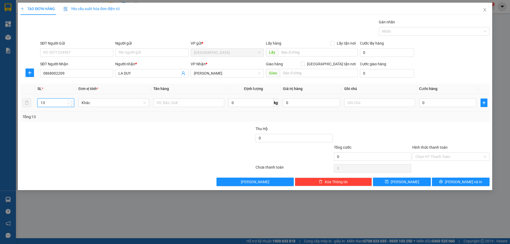
click at [69, 101] on span "Increase Value" at bounding box center [71, 101] width 6 height 5
type input "15"
click at [69, 101] on span "Increase Value" at bounding box center [71, 101] width 6 height 5
click at [192, 103] on input "text" at bounding box center [188, 103] width 71 height 8
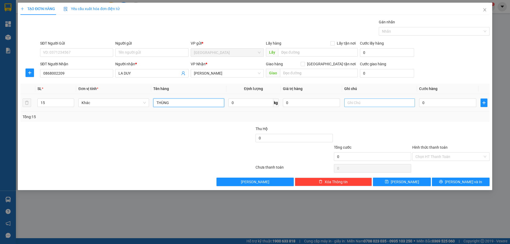
type input "THÙNG"
click at [361, 101] on input "text" at bounding box center [379, 103] width 71 height 8
type input "C"
click at [419, 144] on div "Hình thức thanh toán" at bounding box center [450, 148] width 77 height 8
click at [430, 145] on label "Hình thức thanh toán" at bounding box center [429, 147] width 35 height 4
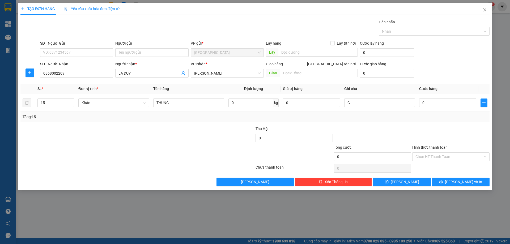
click at [430, 153] on input "Hình thức thanh toán" at bounding box center [448, 157] width 67 height 8
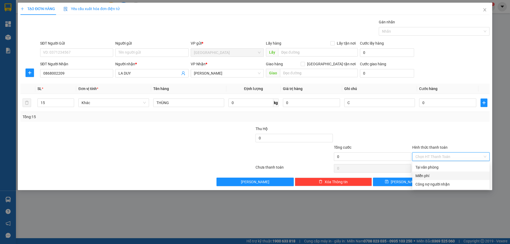
click at [425, 177] on div "Miễn phí" at bounding box center [450, 176] width 71 height 6
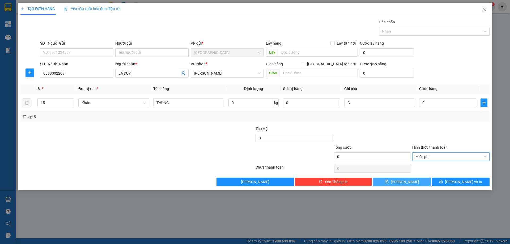
click at [424, 182] on button "[PERSON_NAME]" at bounding box center [402, 182] width 58 height 8
type input "1"
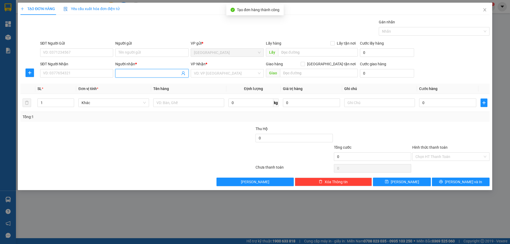
click at [136, 74] on input "Người nhận *" at bounding box center [148, 73] width 61 height 6
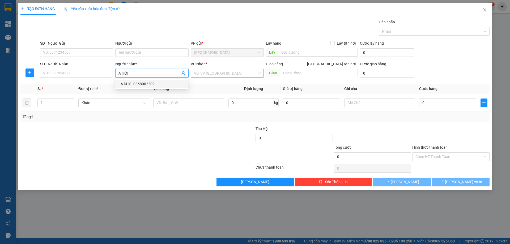
type input "A HỘI"
click at [206, 70] on input "search" at bounding box center [225, 73] width 63 height 8
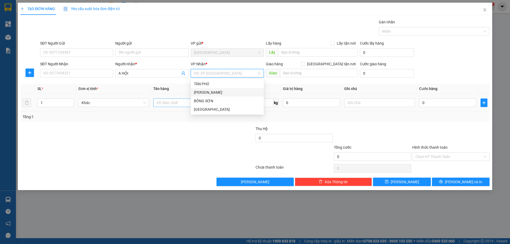
click at [207, 93] on div "[PERSON_NAME]" at bounding box center [227, 93] width 67 height 6
click at [170, 102] on input "text" at bounding box center [188, 103] width 71 height 8
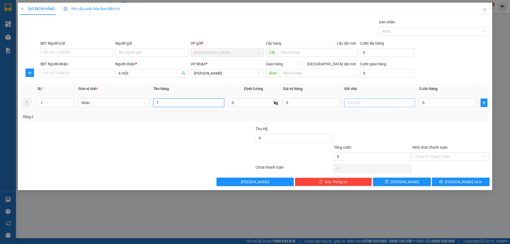
type input "T"
click at [363, 105] on input "text" at bounding box center [379, 103] width 71 height 8
type input "C"
click at [419, 146] on label "Hình thức thanh toán" at bounding box center [429, 147] width 35 height 4
click at [419, 153] on input "Hình thức thanh toán" at bounding box center [448, 157] width 67 height 8
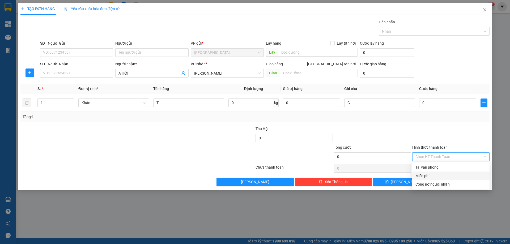
click at [427, 173] on div "Miễn phí" at bounding box center [450, 176] width 71 height 6
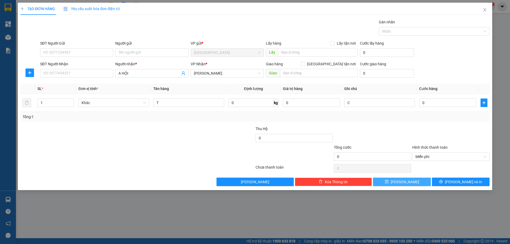
click at [410, 178] on button "[PERSON_NAME]" at bounding box center [402, 182] width 58 height 8
click at [130, 76] on span at bounding box center [151, 73] width 73 height 8
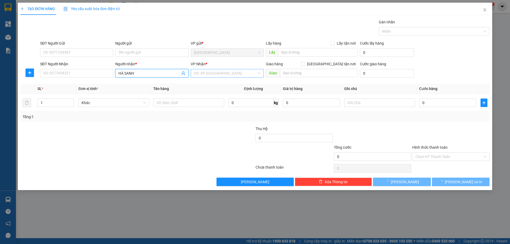
type input "HÀ SANH"
click at [204, 74] on input "search" at bounding box center [225, 73] width 63 height 8
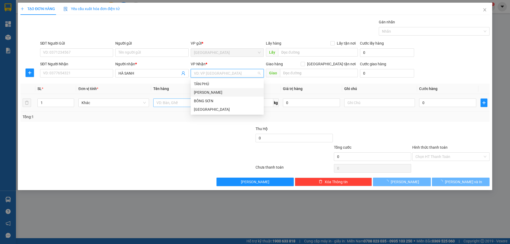
drag, startPoint x: 198, startPoint y: 93, endPoint x: 182, endPoint y: 105, distance: 19.8
click at [198, 93] on div "[PERSON_NAME]" at bounding box center [227, 93] width 67 height 6
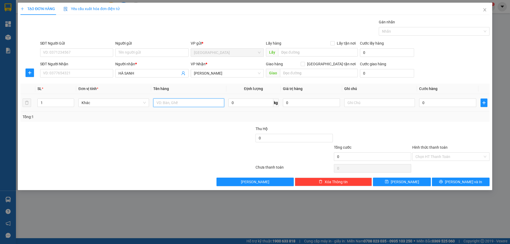
click at [178, 106] on input "text" at bounding box center [188, 103] width 71 height 8
type input "1 CÂY"
click at [388, 180] on icon "save" at bounding box center [386, 181] width 3 height 3
